Goal: Task Accomplishment & Management: Use online tool/utility

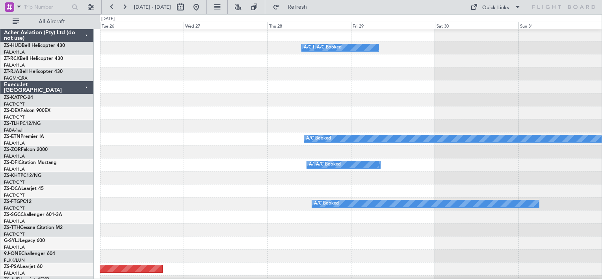
scroll to position [364, 0]
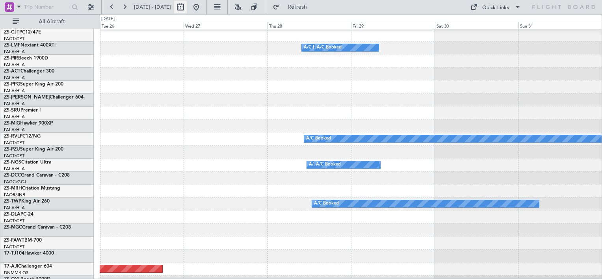
click at [187, 6] on button at bounding box center [180, 7] width 13 height 13
select select "8"
select select "2025"
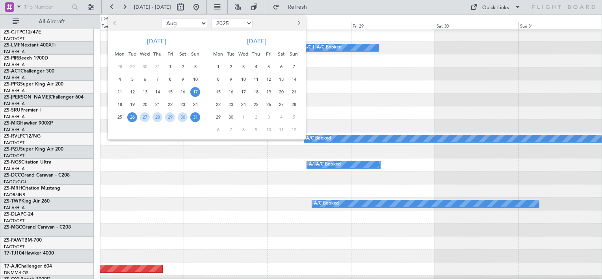
click at [194, 91] on span "17" at bounding box center [195, 92] width 10 height 10
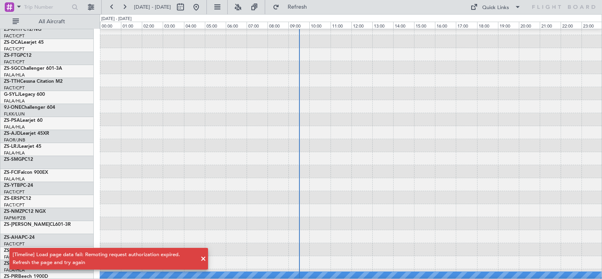
scroll to position [0, 0]
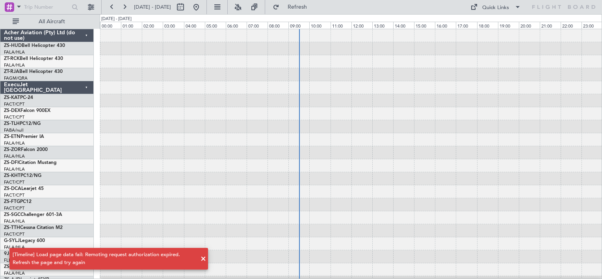
click at [97, 242] on div "[Timeline] Load page data fail: Remoting request authorization expired. Refresh…" at bounding box center [108, 258] width 217 height 41
click at [205, 259] on span at bounding box center [203, 258] width 9 height 9
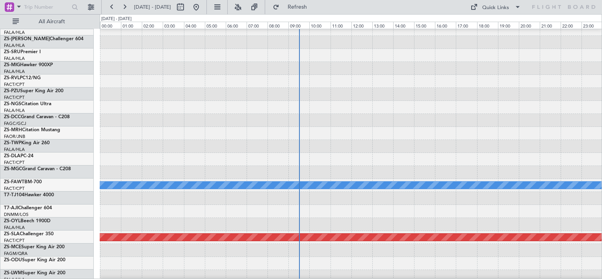
scroll to position [444, 0]
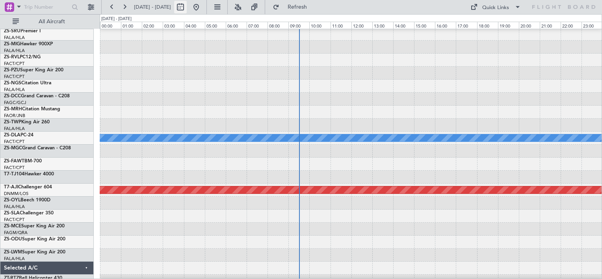
click at [187, 8] on button at bounding box center [180, 7] width 13 height 13
select select "8"
select select "2025"
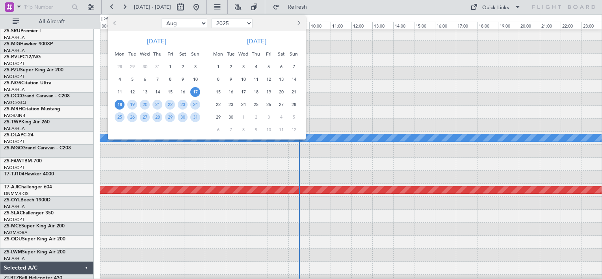
click at [119, 106] on span "18" at bounding box center [120, 105] width 10 height 10
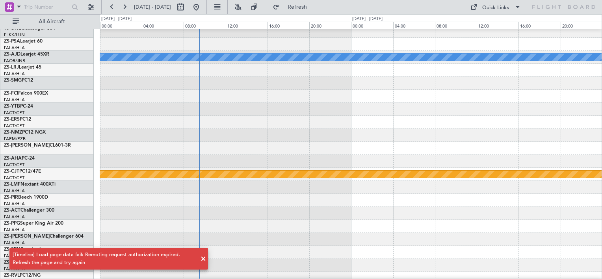
scroll to position [7, 0]
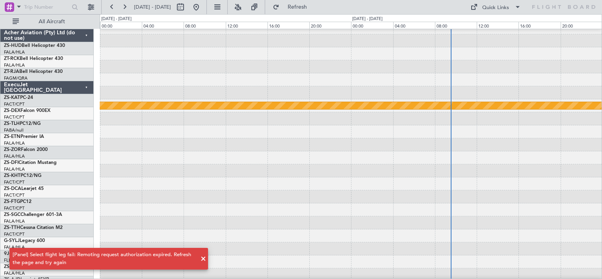
click at [187, 8] on button at bounding box center [180, 7] width 13 height 13
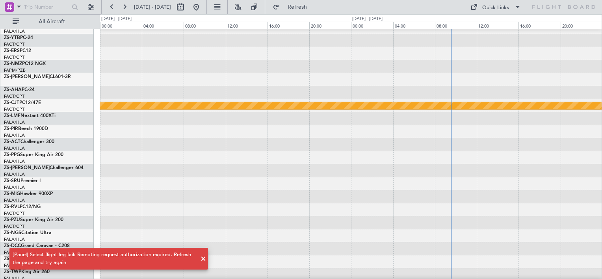
select select "8"
select select "2025"
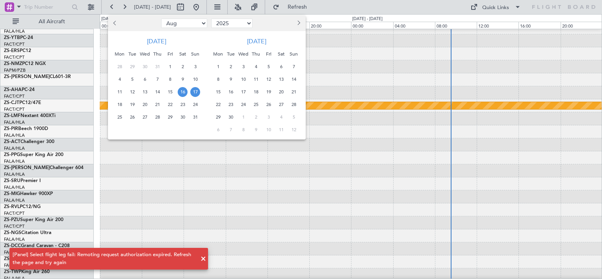
click at [198, 93] on span "17" at bounding box center [195, 92] width 10 height 10
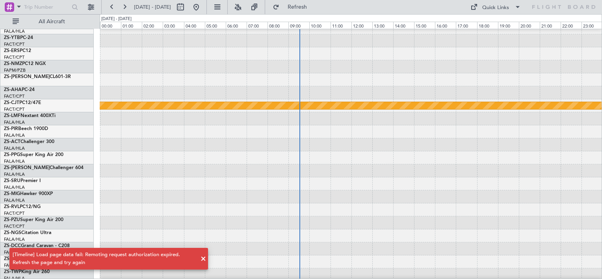
click at [201, 258] on span at bounding box center [203, 258] width 9 height 9
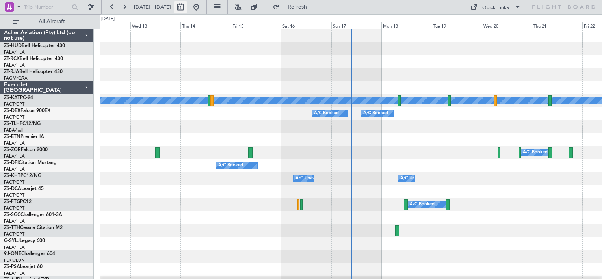
click at [187, 9] on button at bounding box center [180, 7] width 13 height 13
select select "8"
select select "2025"
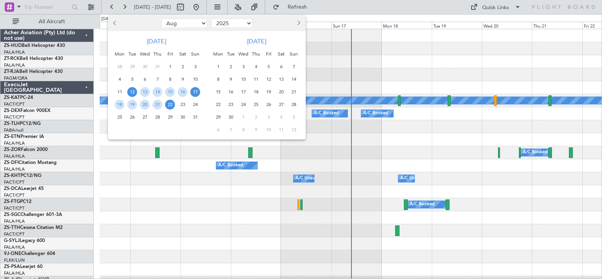
click at [196, 93] on span "17" at bounding box center [195, 92] width 10 height 10
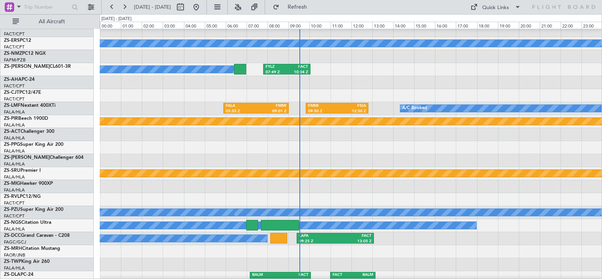
scroll to position [328, 0]
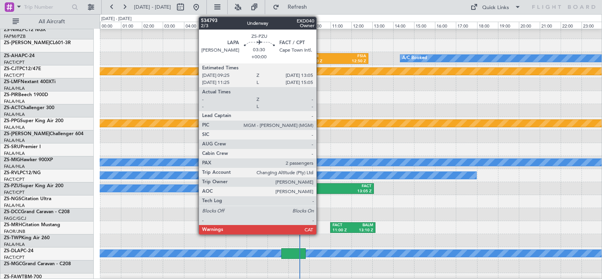
click at [320, 190] on div "09:25 Z" at bounding box center [317, 192] width 36 height 6
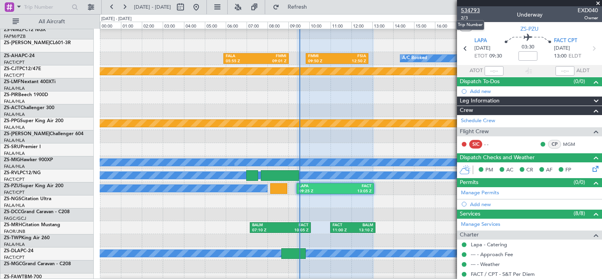
click at [467, 11] on span "534793" at bounding box center [470, 10] width 19 height 8
click at [187, 6] on button at bounding box center [180, 7] width 13 height 13
select select "8"
select select "2025"
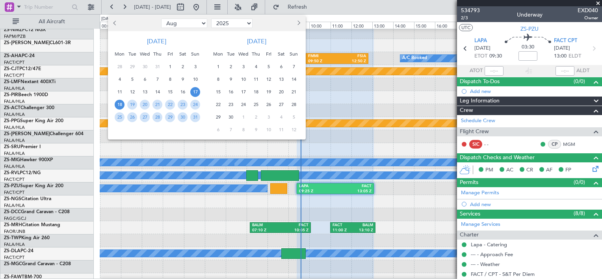
click at [120, 105] on span "18" at bounding box center [120, 105] width 10 height 10
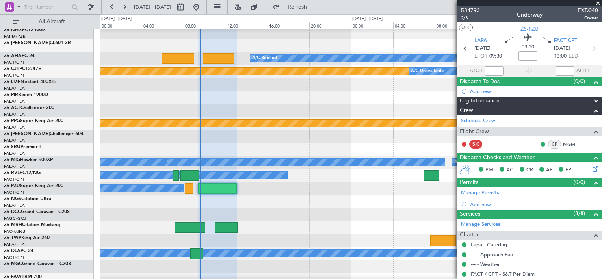
click at [597, 4] on span at bounding box center [598, 3] width 8 height 7
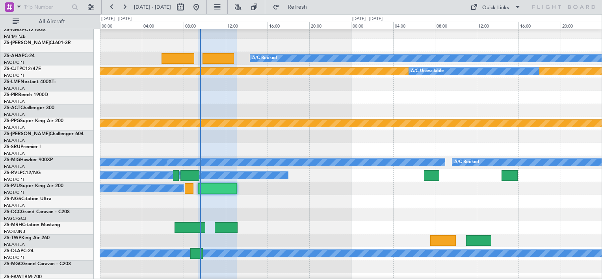
type input "0"
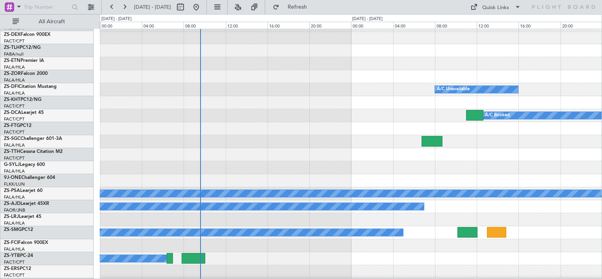
scroll to position [93, 0]
